Goal: Contribute content: Add original content to the website for others to see

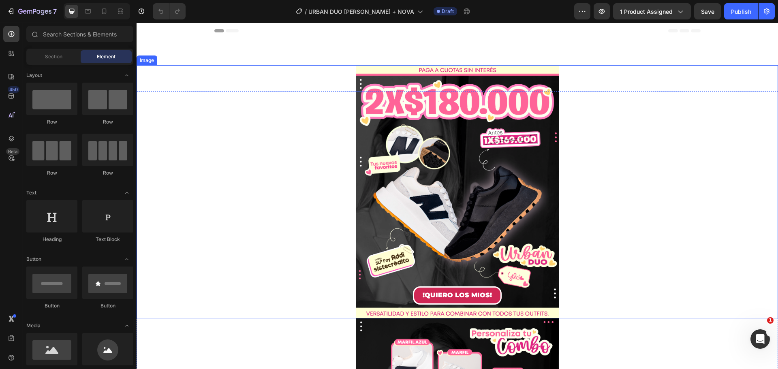
click at [472, 223] on img at bounding box center [457, 191] width 203 height 253
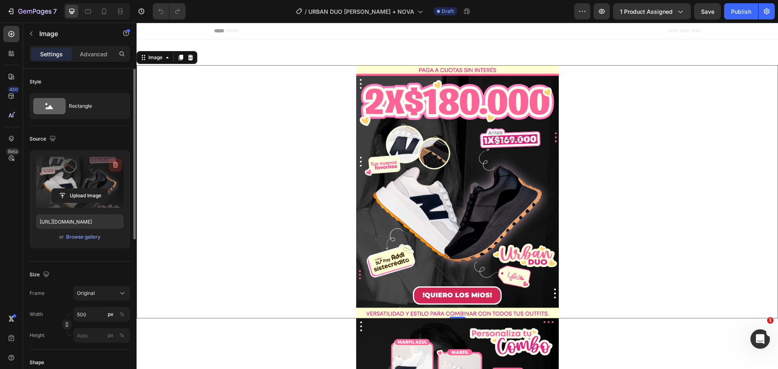
click at [118, 163] on icon "button" at bounding box center [115, 165] width 5 height 6
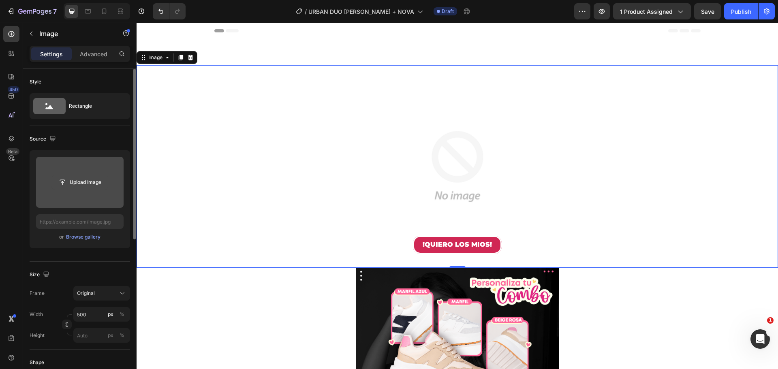
click at [86, 189] on button "Upload Image" at bounding box center [79, 182] width 57 height 15
click at [75, 179] on input "file" at bounding box center [80, 183] width 56 height 14
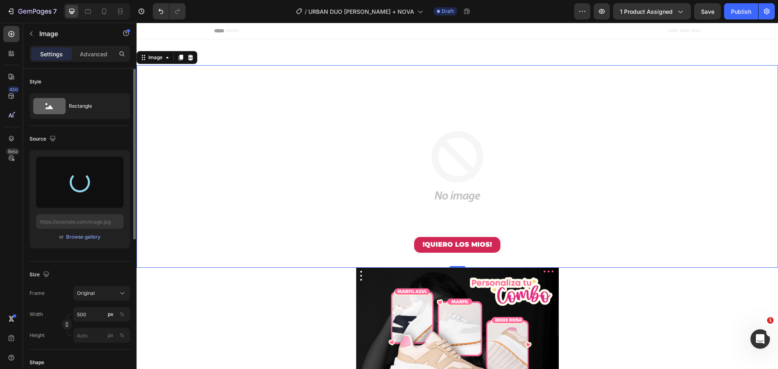
type input "https://cdn.shopify.com/s/files/1/0649/1956/8558/files/gempages_556193373149463…"
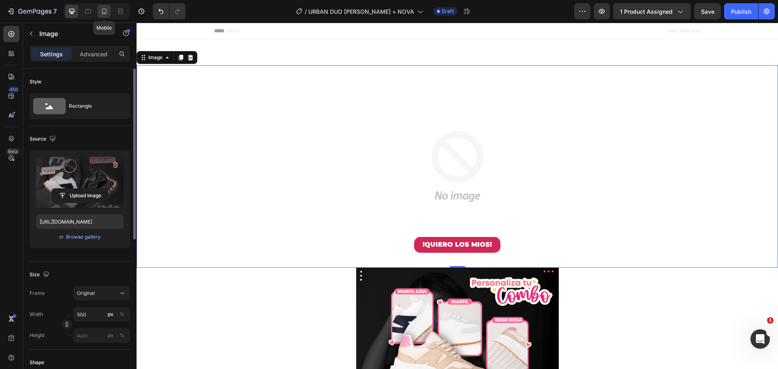
click at [105, 12] on icon at bounding box center [104, 11] width 8 height 8
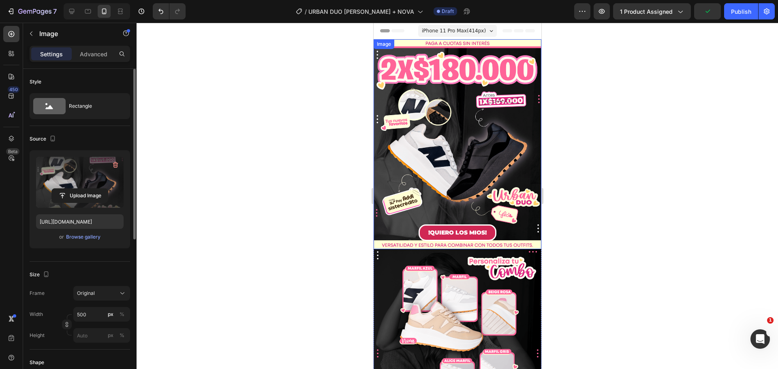
click at [430, 94] on img at bounding box center [457, 144] width 168 height 210
click at [114, 164] on icon "button" at bounding box center [115, 165] width 8 height 8
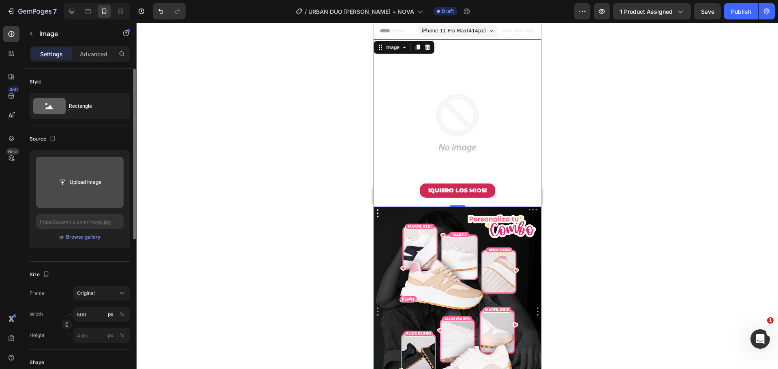
click at [88, 182] on input "file" at bounding box center [80, 183] width 56 height 14
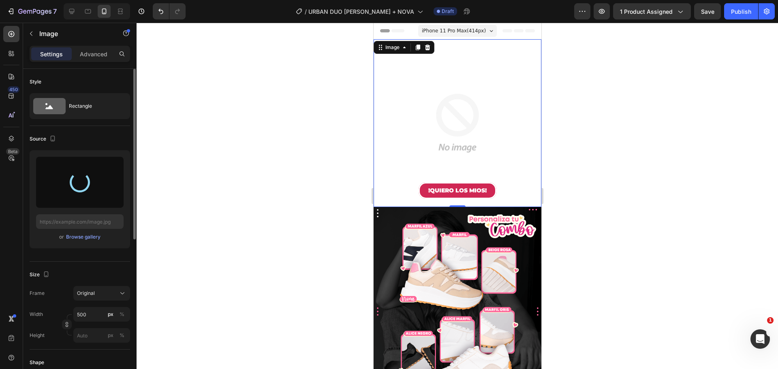
type input "https://cdn.shopify.com/s/files/1/0649/1956/8558/files/gempages_556193373149463…"
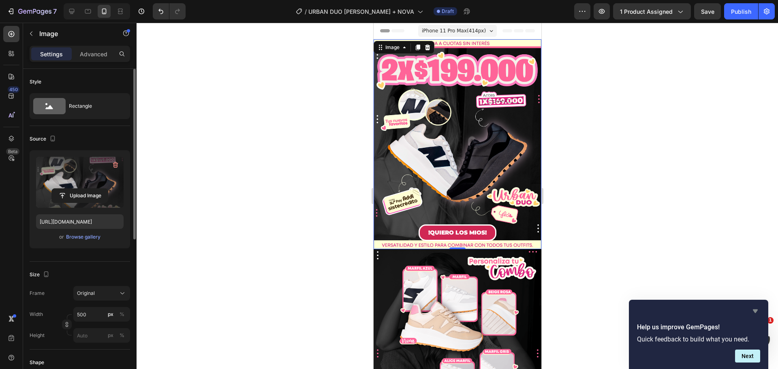
click at [757, 311] on icon "Hide survey" at bounding box center [755, 312] width 5 height 4
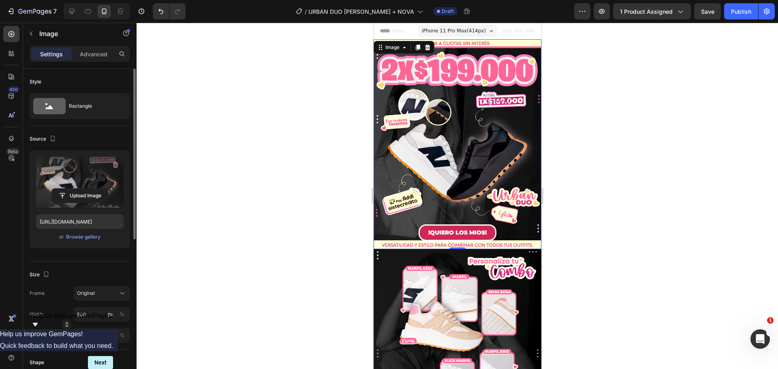
click at [40, 330] on icon "Show survey - Help us improve GemPages!" at bounding box center [35, 325] width 10 height 10
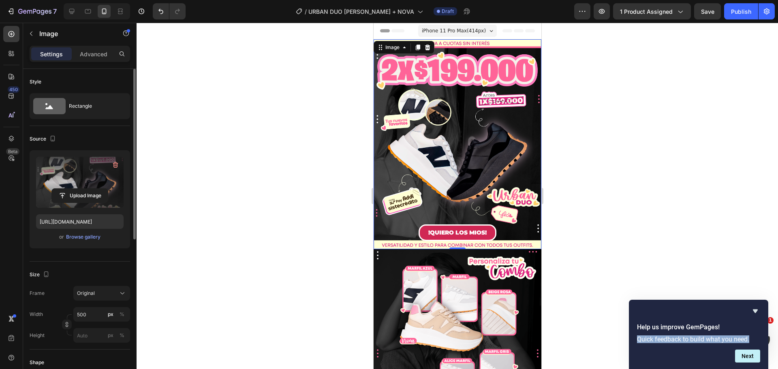
drag, startPoint x: 751, startPoint y: 339, endPoint x: 636, endPoint y: 346, distance: 115.8
click at [636, 346] on form "Help us improve GemPages! Quick feedback to build what you need. Next" at bounding box center [698, 343] width 139 height 40
click at [752, 358] on button "Next" at bounding box center [747, 356] width 25 height 13
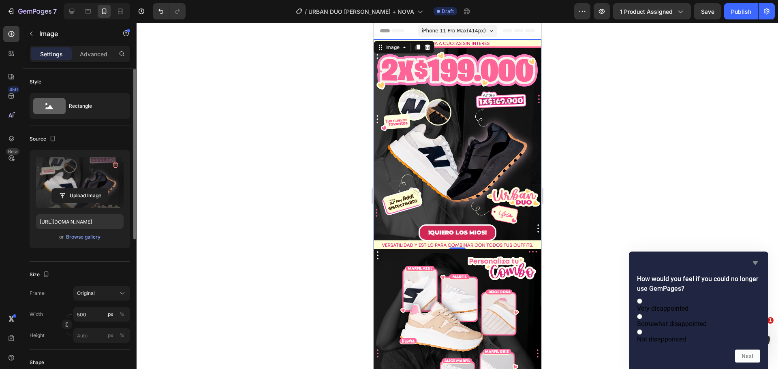
click at [756, 262] on icon "Hide survey" at bounding box center [755, 264] width 5 height 4
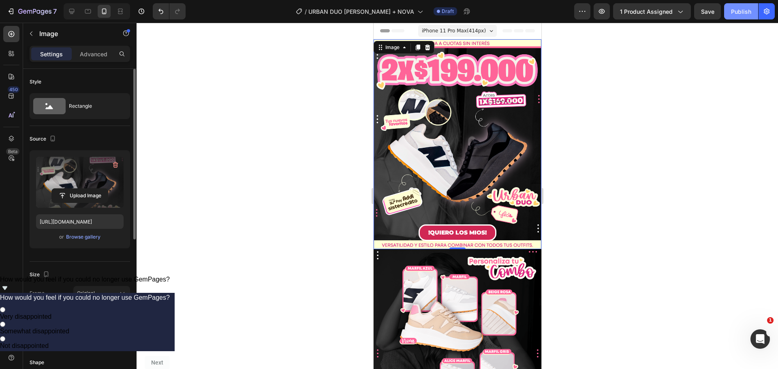
click at [733, 14] on div "Publish" at bounding box center [741, 11] width 20 height 9
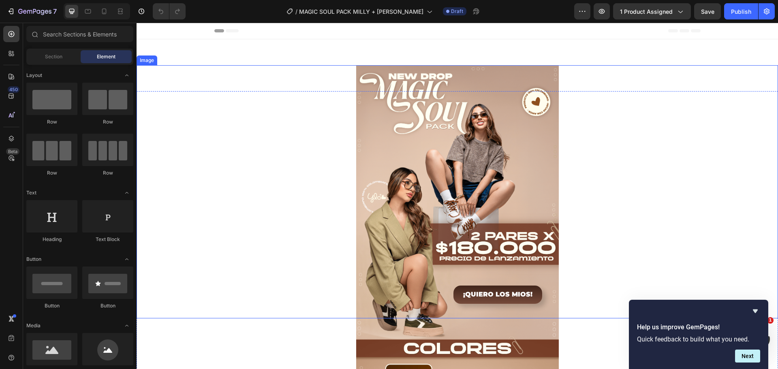
click at [462, 214] on img at bounding box center [457, 191] width 203 height 253
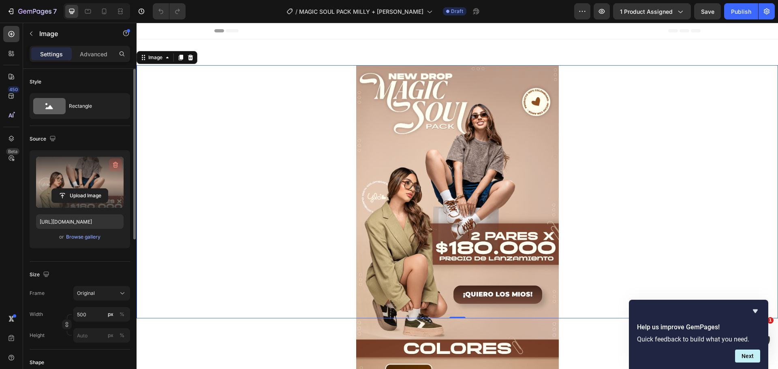
click at [114, 162] on icon "button" at bounding box center [115, 165] width 8 height 8
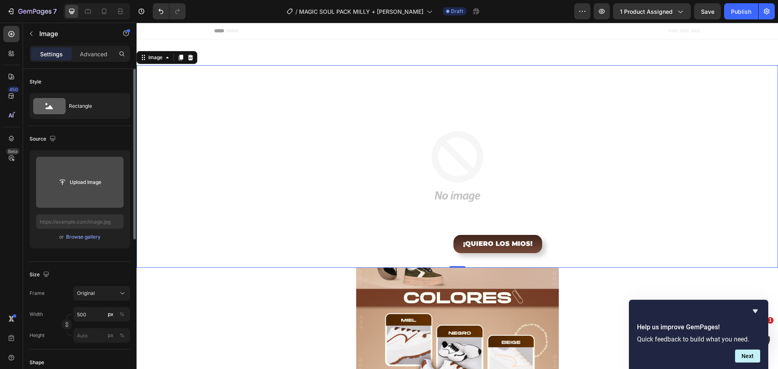
click at [79, 182] on input "file" at bounding box center [80, 183] width 56 height 14
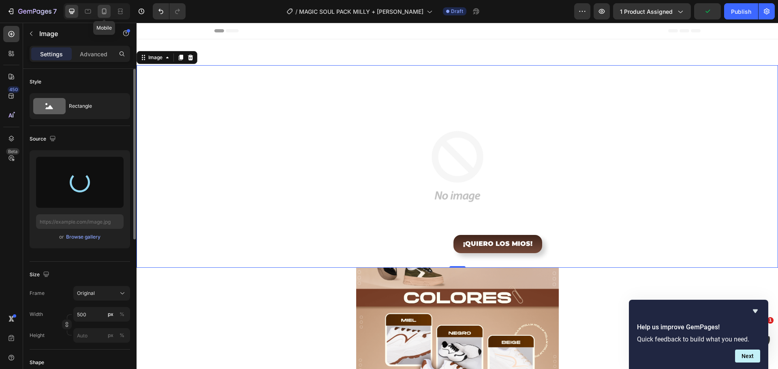
type input "https://cdn.shopify.com/s/files/1/0649/1956/8558/files/gempages_556193373149463…"
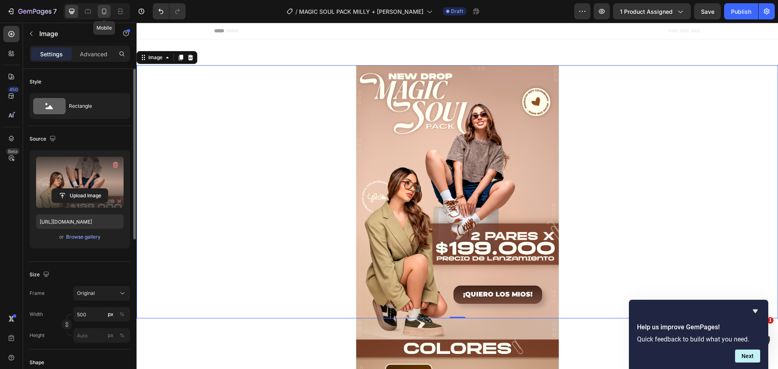
click at [103, 11] on icon at bounding box center [104, 12] width 4 height 6
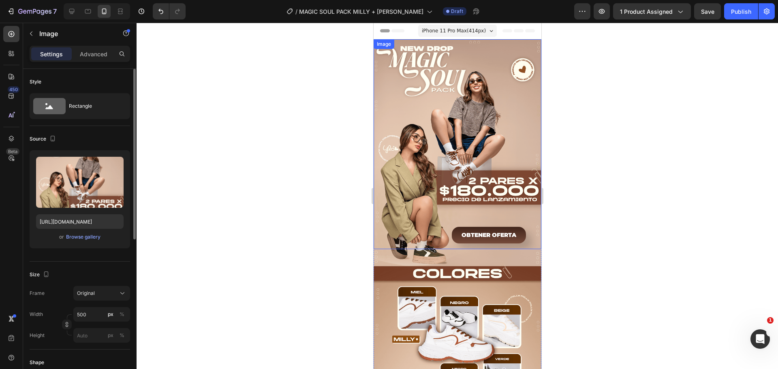
click at [433, 119] on img at bounding box center [457, 144] width 168 height 210
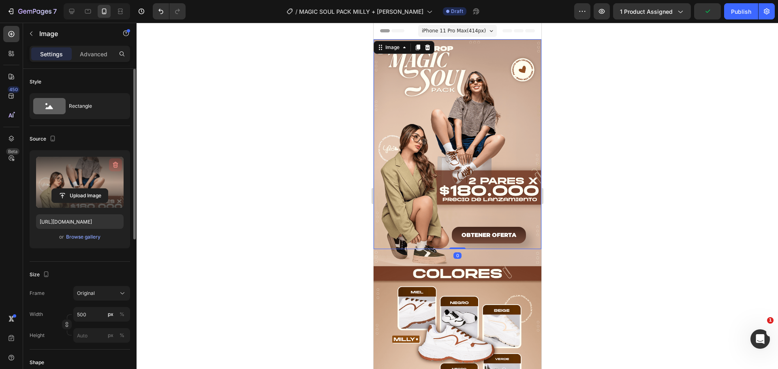
click at [114, 166] on icon "button" at bounding box center [115, 165] width 5 height 6
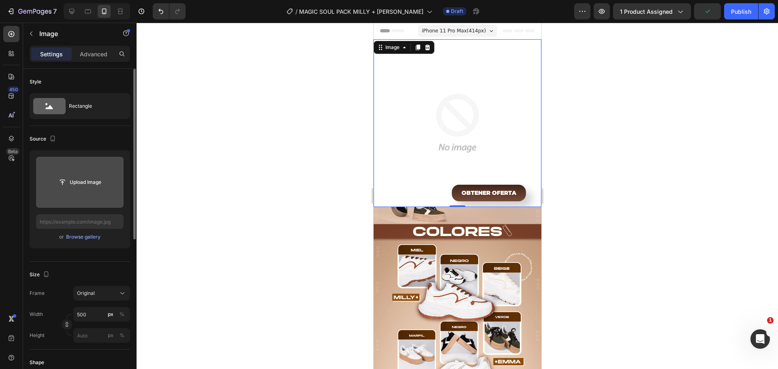
click at [80, 182] on input "file" at bounding box center [80, 183] width 56 height 14
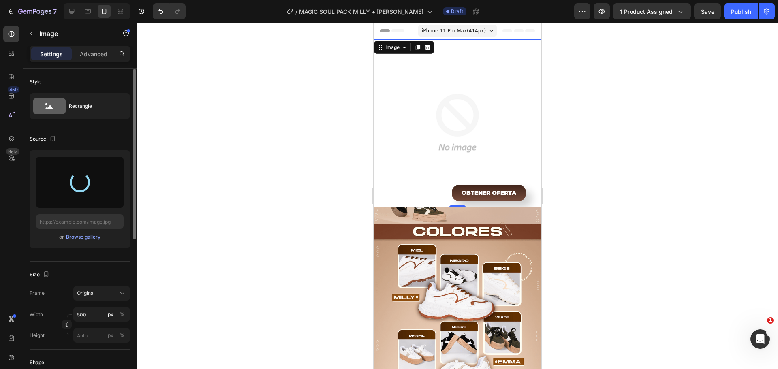
type input "https://cdn.shopify.com/s/files/1/0649/1956/8558/files/gempages_556193373149463…"
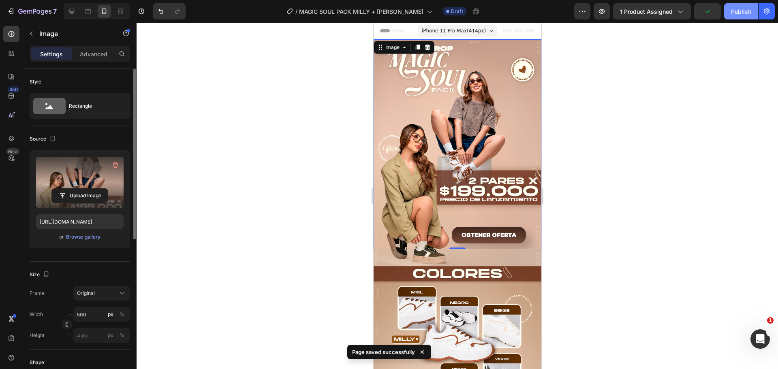
click at [735, 8] on div "Publish" at bounding box center [741, 11] width 20 height 9
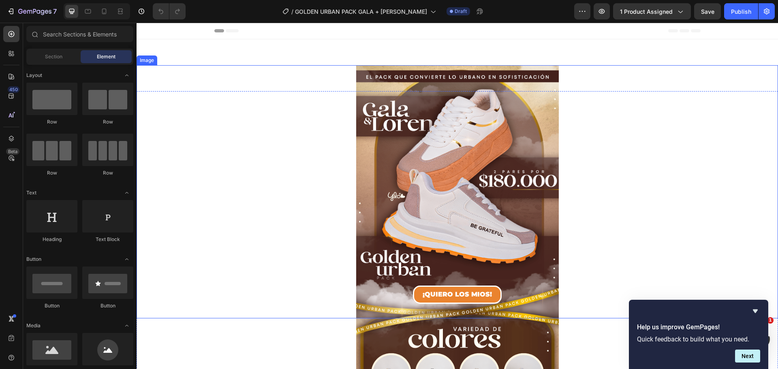
click at [441, 199] on img at bounding box center [457, 191] width 203 height 253
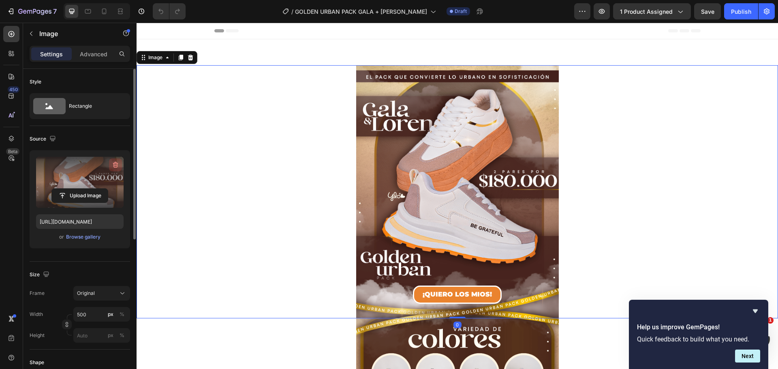
click at [112, 166] on icon "button" at bounding box center [115, 165] width 8 height 8
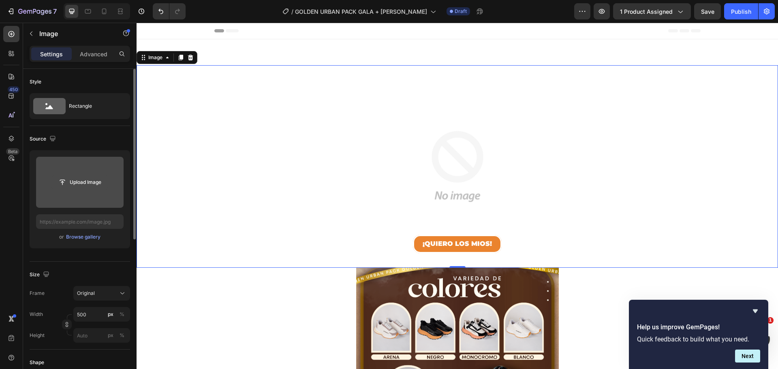
click at [82, 180] on input "file" at bounding box center [80, 183] width 56 height 14
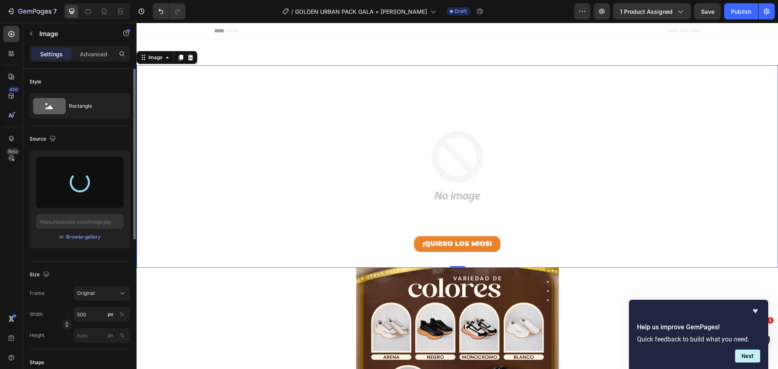
type input "https://cdn.shopify.com/s/files/1/0649/1956/8558/files/gempages_556193373149463…"
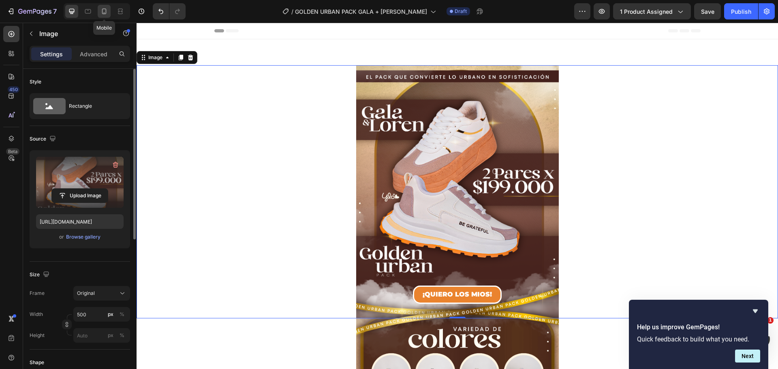
click at [107, 12] on icon at bounding box center [104, 11] width 8 height 8
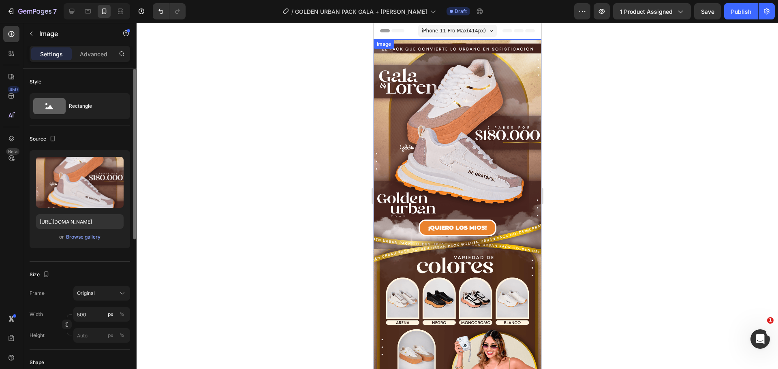
click at [453, 84] on img at bounding box center [457, 144] width 168 height 210
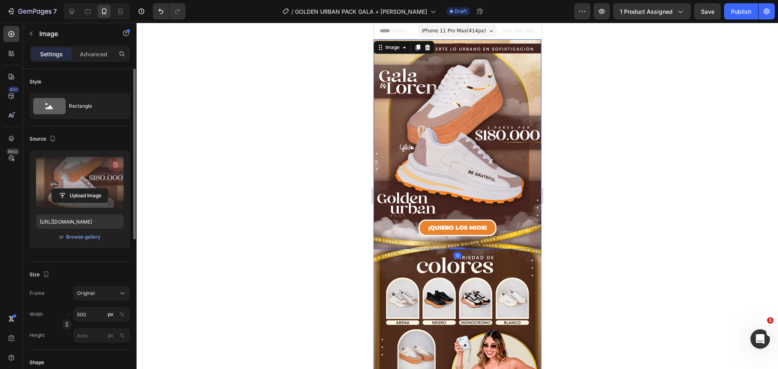
click at [115, 163] on icon "button" at bounding box center [115, 165] width 5 height 6
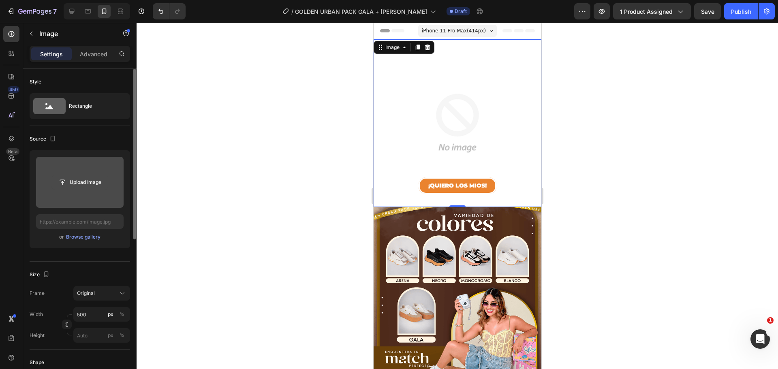
click at [76, 184] on input "file" at bounding box center [80, 183] width 56 height 14
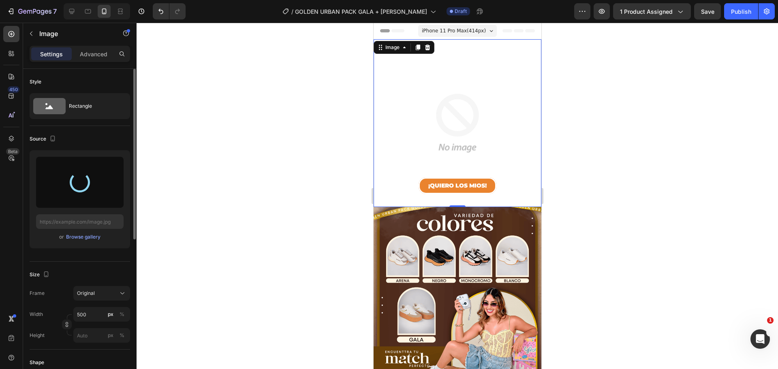
type input "https://cdn.shopify.com/s/files/1/0649/1956/8558/files/gempages_556193373149463…"
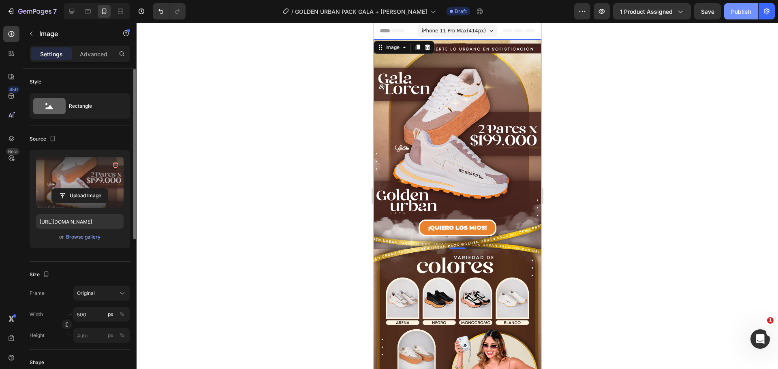
click at [744, 13] on div "Publish" at bounding box center [741, 11] width 20 height 9
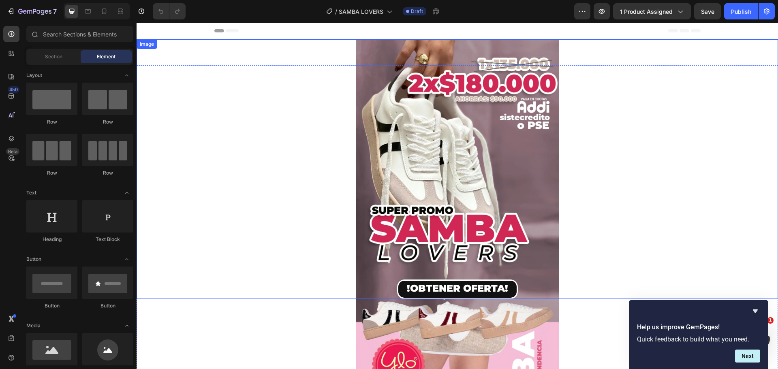
click at [499, 190] on img at bounding box center [457, 169] width 203 height 260
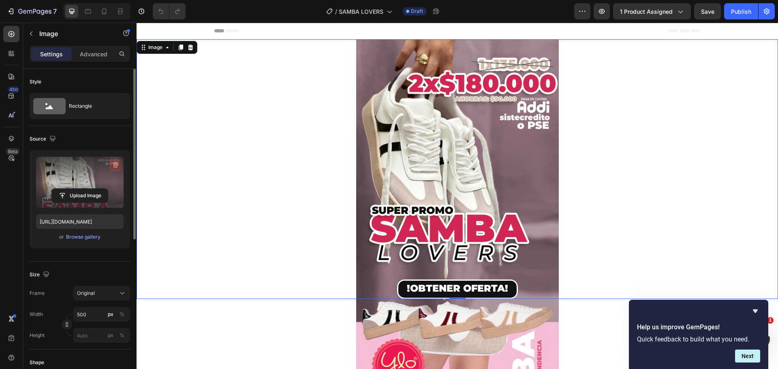
click at [115, 163] on icon "button" at bounding box center [115, 165] width 5 height 6
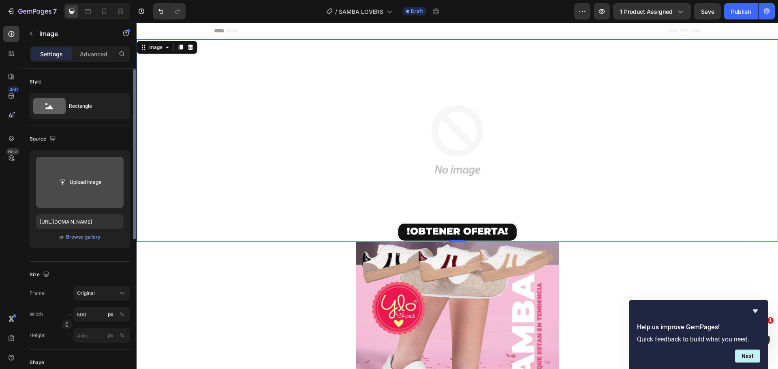
click at [85, 182] on input "file" at bounding box center [80, 183] width 56 height 14
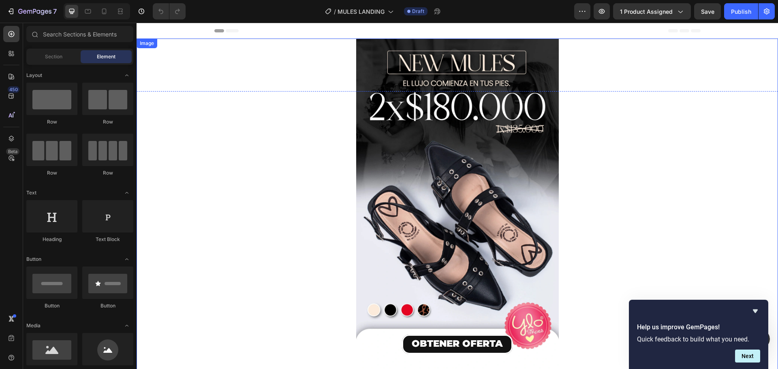
click at [609, 183] on div at bounding box center [458, 211] width 642 height 345
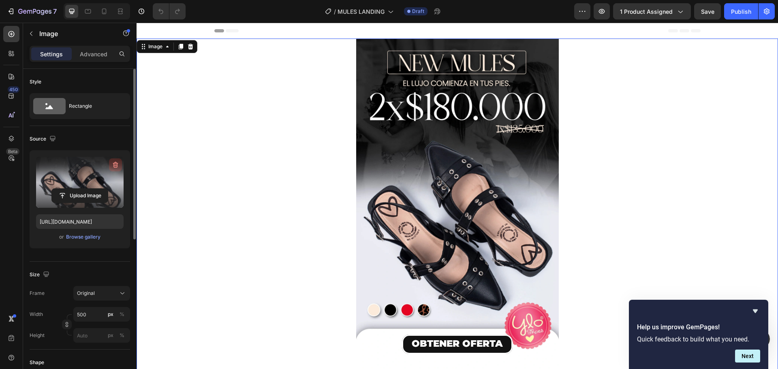
click at [114, 165] on icon "button" at bounding box center [115, 165] width 8 height 8
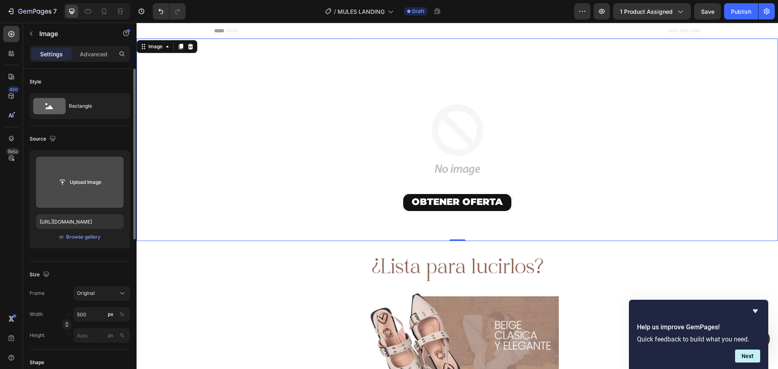
click at [80, 184] on input "file" at bounding box center [80, 183] width 56 height 14
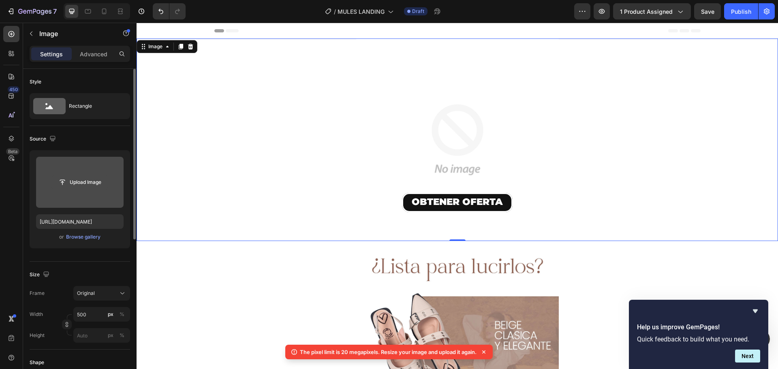
click at [65, 183] on input "file" at bounding box center [80, 183] width 56 height 14
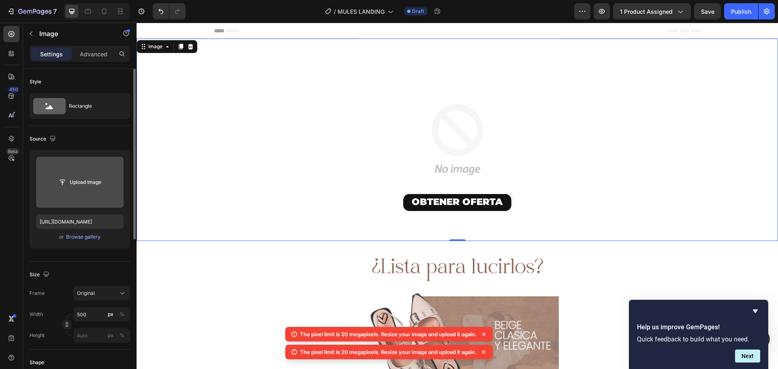
click at [72, 177] on input "file" at bounding box center [80, 183] width 56 height 14
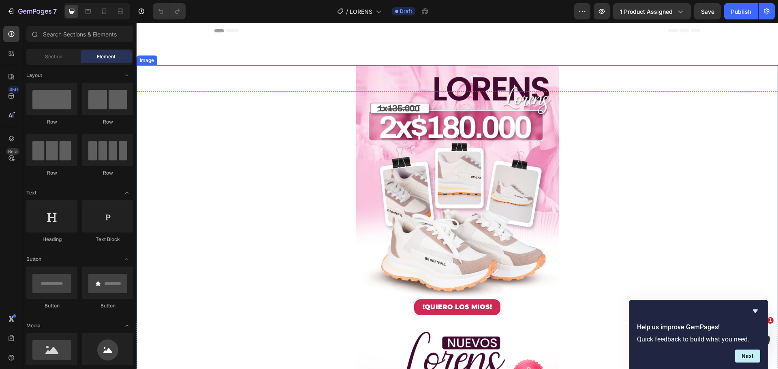
click at [464, 184] on img at bounding box center [457, 194] width 203 height 258
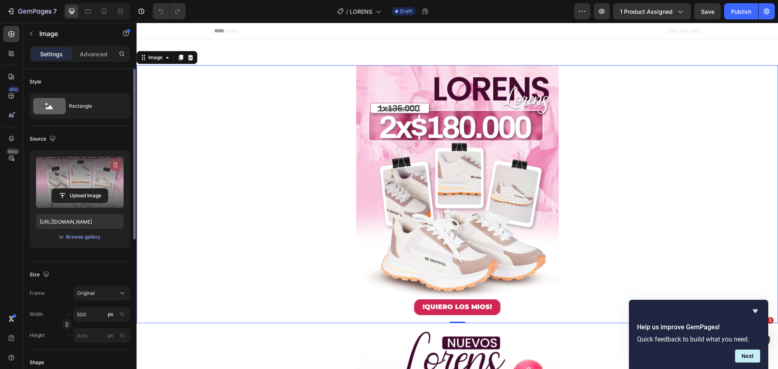
click at [115, 165] on icon "button" at bounding box center [115, 165] width 1 height 2
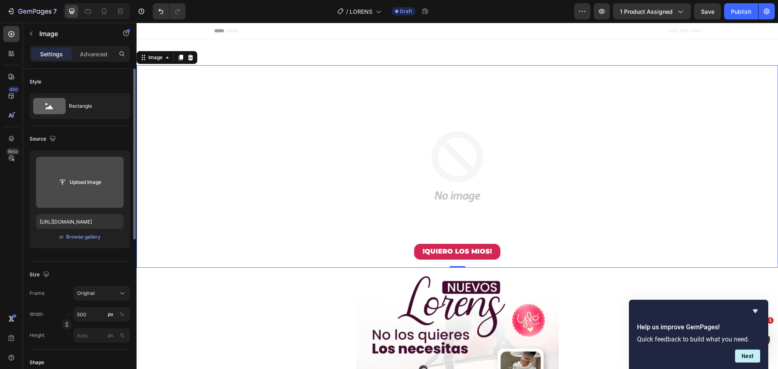
click at [79, 183] on input "file" at bounding box center [80, 183] width 56 height 14
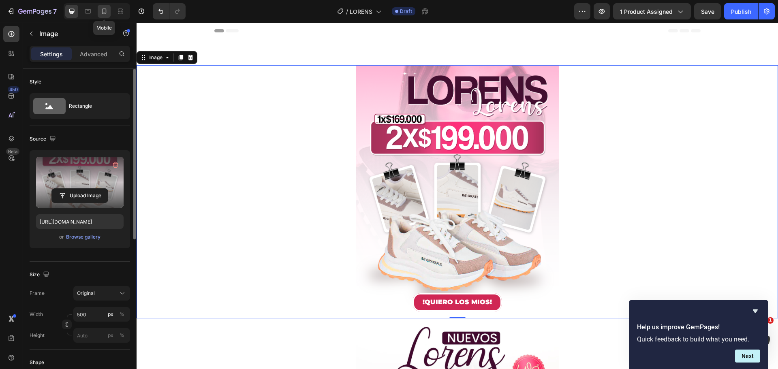
click at [102, 13] on icon at bounding box center [104, 11] width 8 height 8
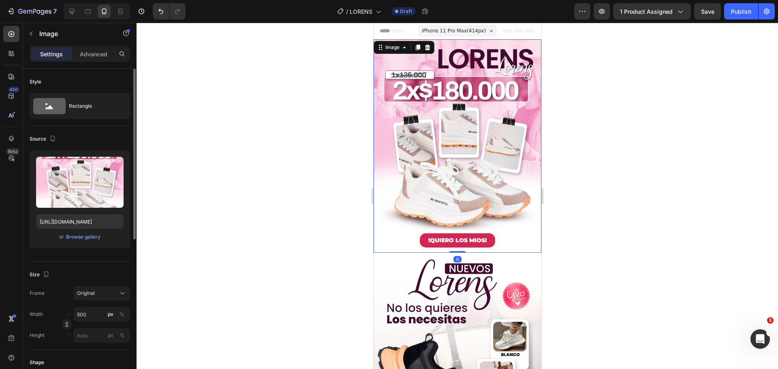
click at [466, 155] on img at bounding box center [457, 146] width 168 height 214
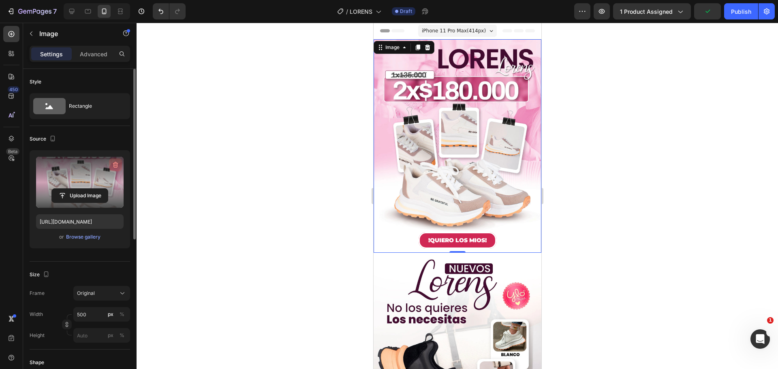
click at [116, 165] on icon "button" at bounding box center [116, 165] width 1 height 2
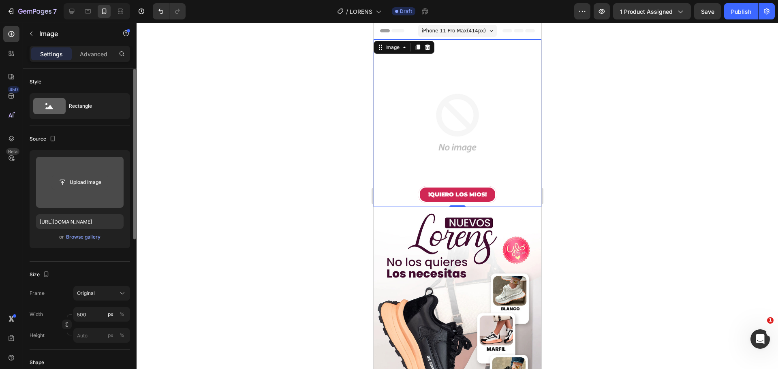
click at [95, 184] on input "file" at bounding box center [80, 183] width 56 height 14
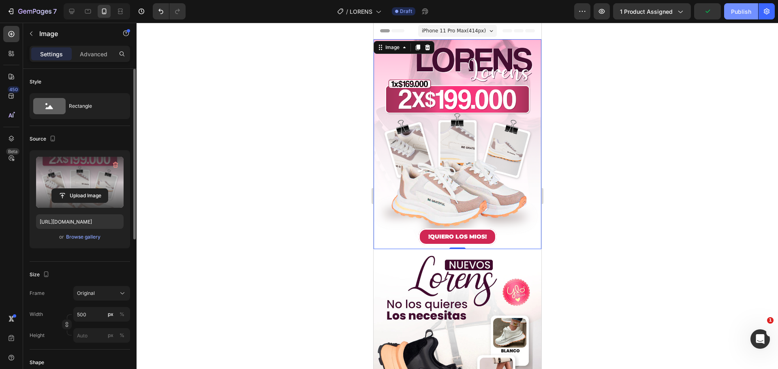
click at [743, 11] on div "Publish" at bounding box center [741, 11] width 20 height 9
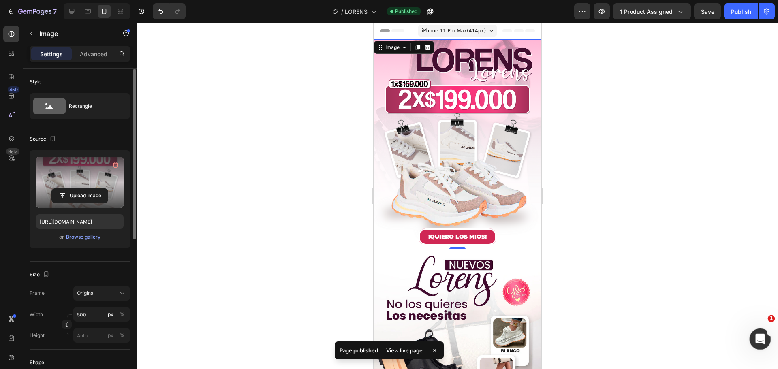
click at [758, 339] on icon "Abrir Intercom Messenger" at bounding box center [759, 338] width 13 height 13
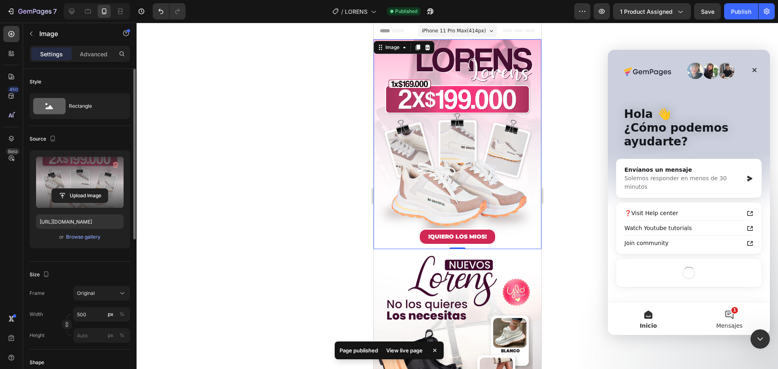
click at [731, 311] on button "1 Mensajes" at bounding box center [729, 319] width 81 height 32
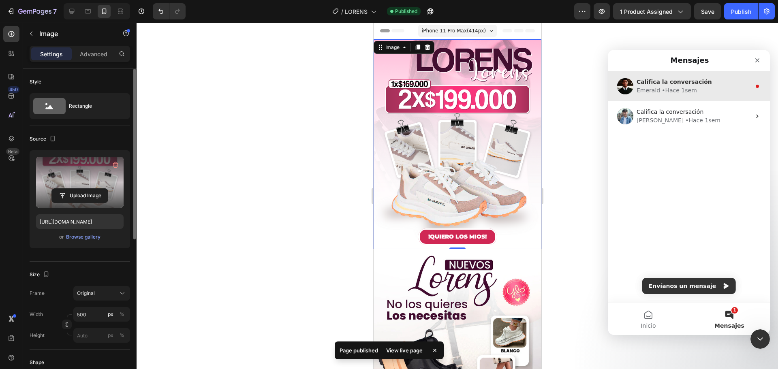
click at [667, 87] on div "• Hace 1sem" at bounding box center [679, 90] width 35 height 9
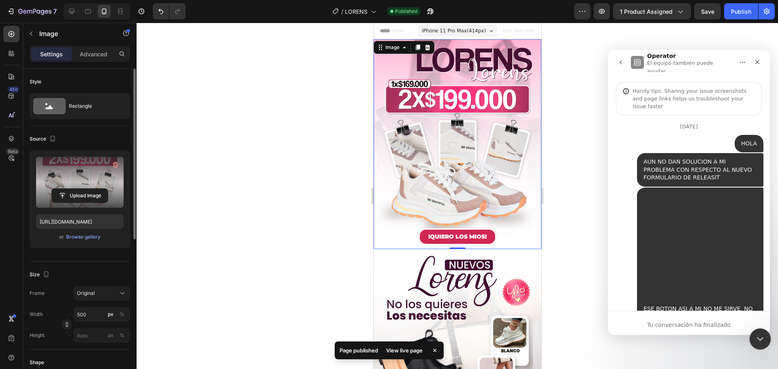
scroll to position [50, 0]
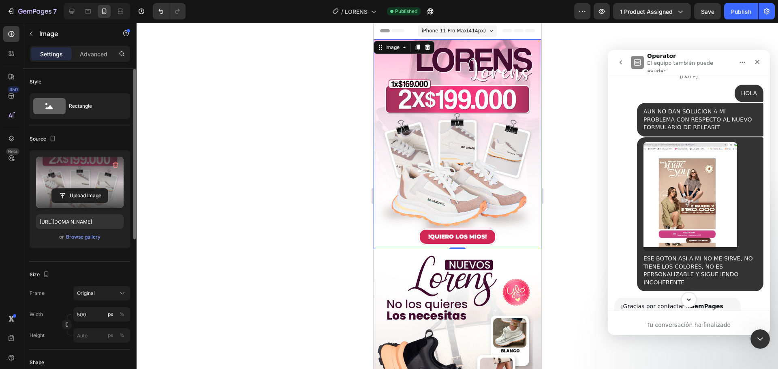
click at [692, 301] on icon "Scroll to bottom" at bounding box center [689, 299] width 7 height 7
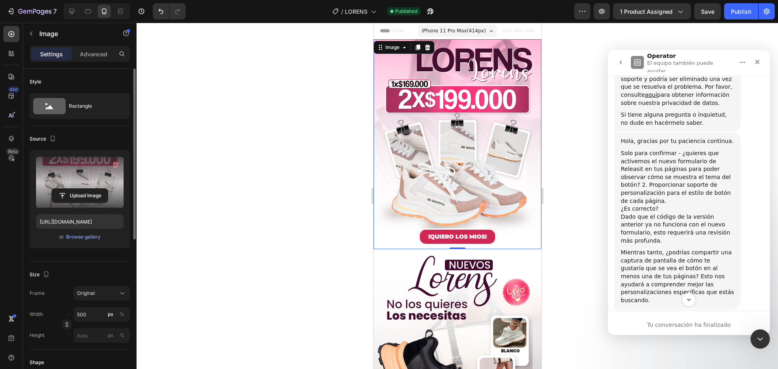
scroll to position [1587, 0]
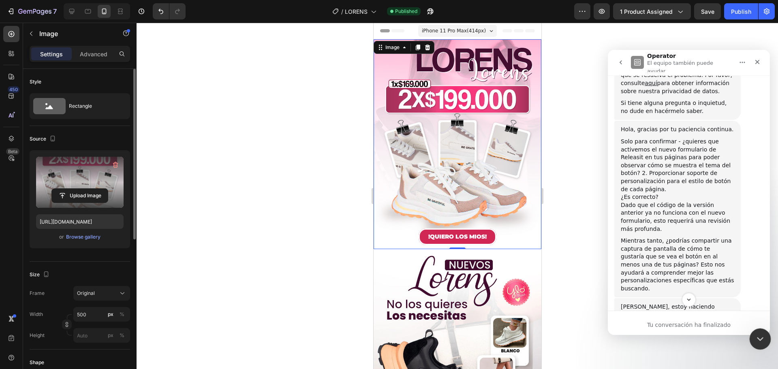
click at [766, 339] on div "Cerrar Intercom Messenger" at bounding box center [759, 337] width 19 height 19
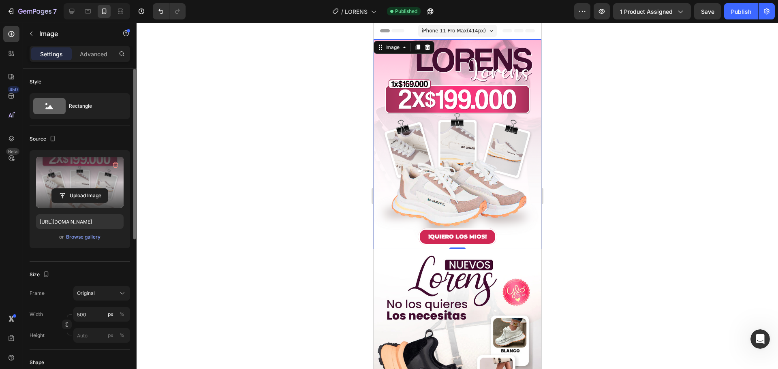
scroll to position [1790, 0]
click at [746, 13] on div "Publish" at bounding box center [741, 11] width 20 height 9
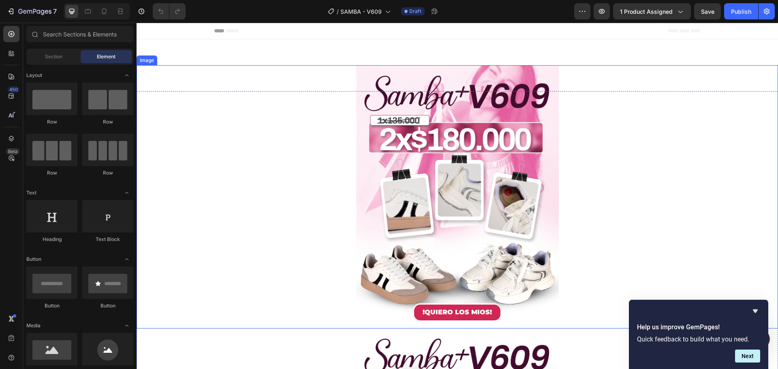
click at [601, 186] on div at bounding box center [458, 197] width 642 height 264
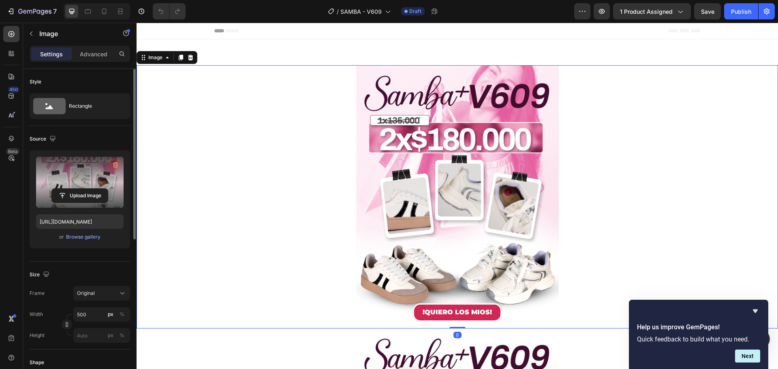
click at [111, 165] on button "button" at bounding box center [115, 165] width 13 height 13
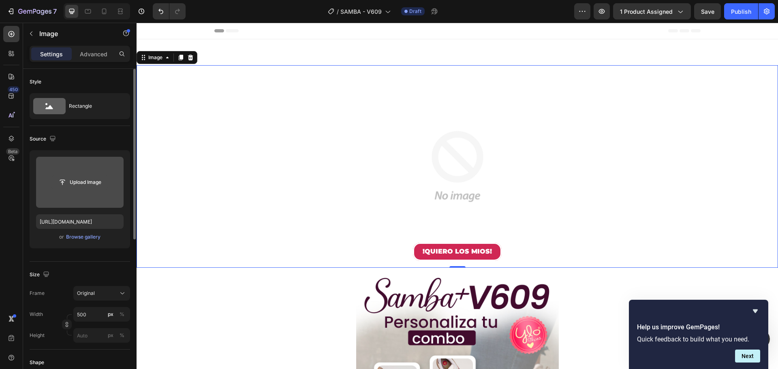
click at [66, 175] on button "Upload Image" at bounding box center [79, 182] width 57 height 15
click at [88, 183] on input "file" at bounding box center [80, 183] width 56 height 14
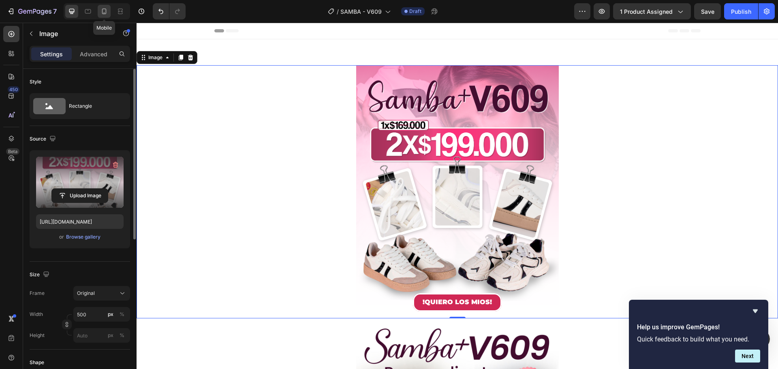
click at [105, 12] on icon at bounding box center [104, 11] width 8 height 8
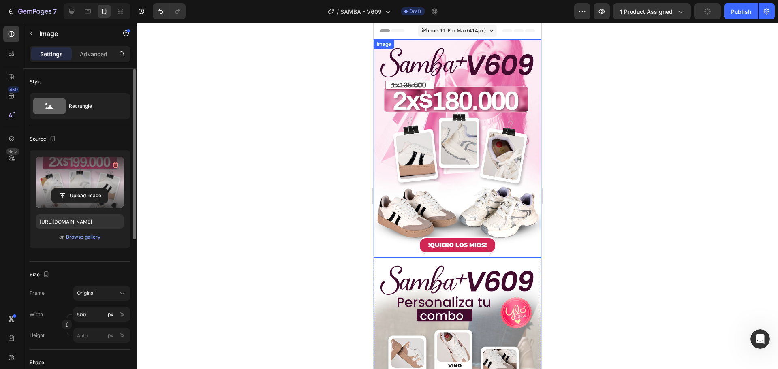
click at [439, 157] on img at bounding box center [457, 148] width 168 height 219
click at [114, 165] on icon "button" at bounding box center [115, 165] width 5 height 6
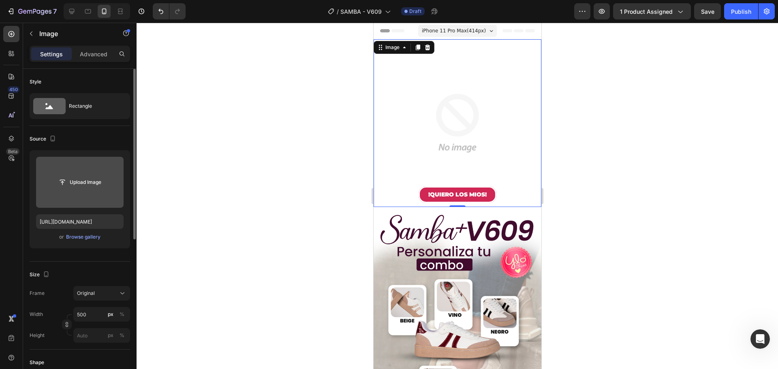
click at [81, 180] on input "file" at bounding box center [80, 183] width 56 height 14
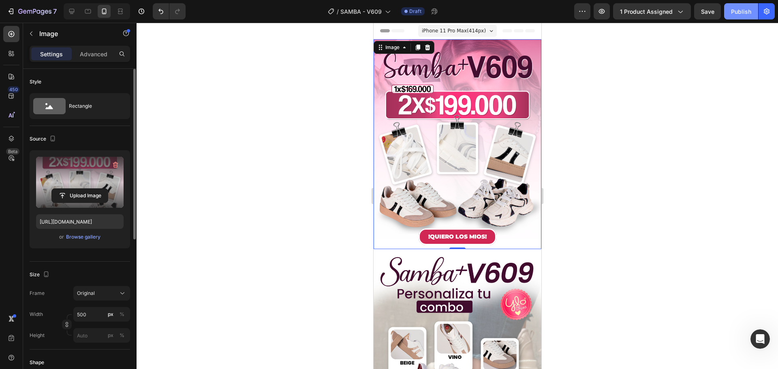
click at [742, 12] on div "Publish" at bounding box center [741, 11] width 20 height 9
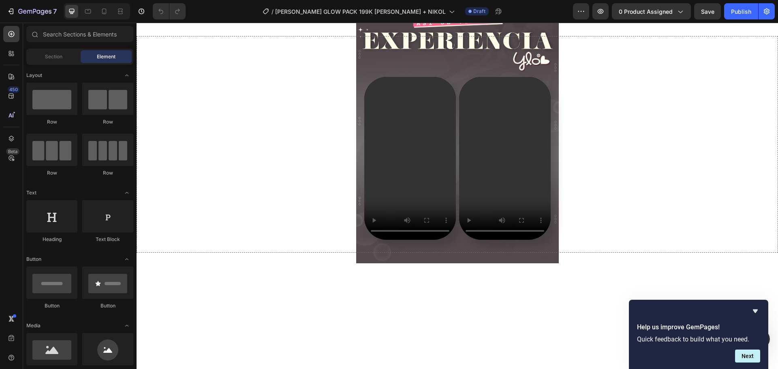
scroll to position [41, 0]
